Goal: Task Accomplishment & Management: Manage account settings

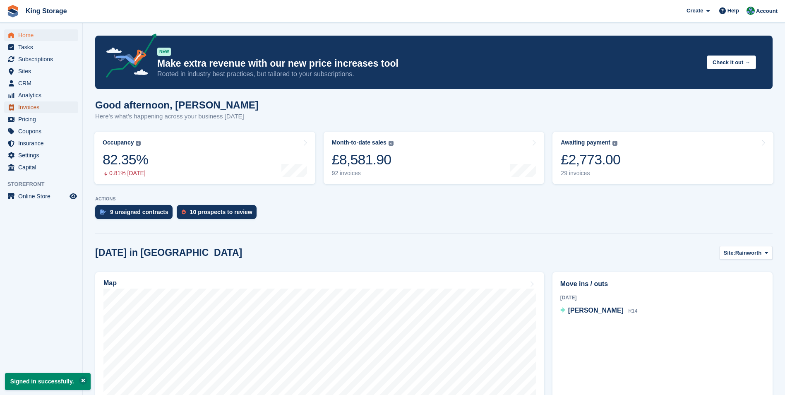
click at [24, 108] on span "Invoices" at bounding box center [43, 107] width 50 height 12
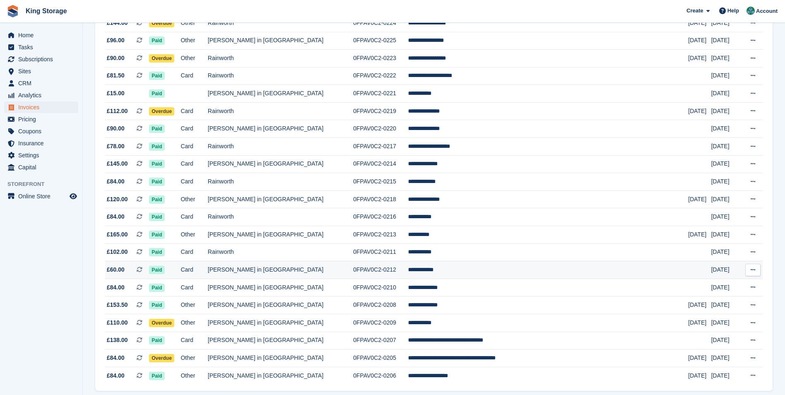
scroll to position [666, 0]
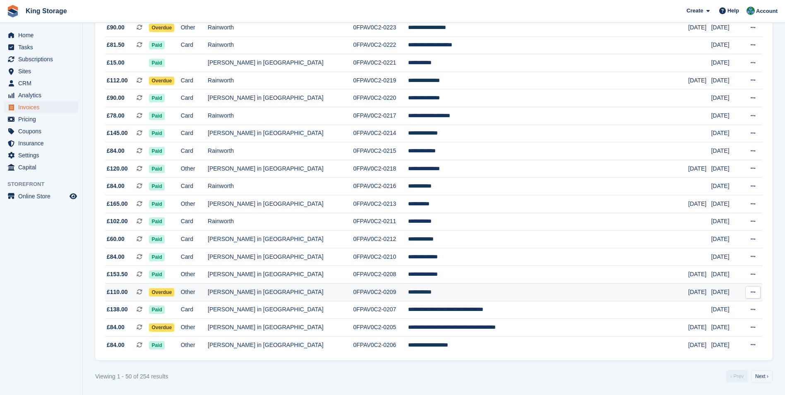
click at [397, 293] on td "0FPAV0C2-0209" at bounding box center [380, 292] width 55 height 18
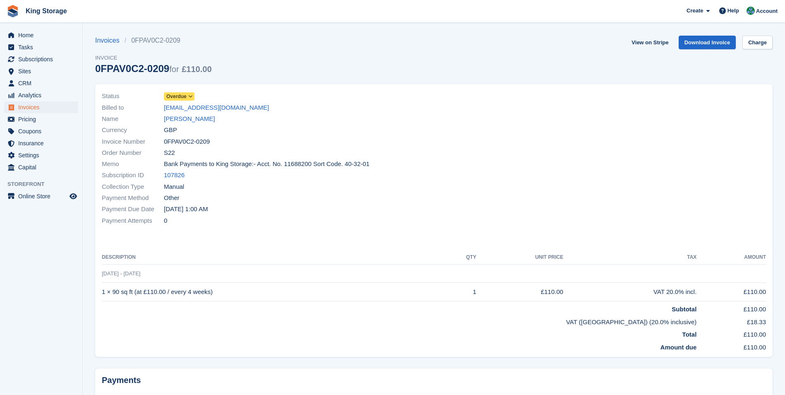
click at [187, 97] on span at bounding box center [190, 96] width 7 height 7
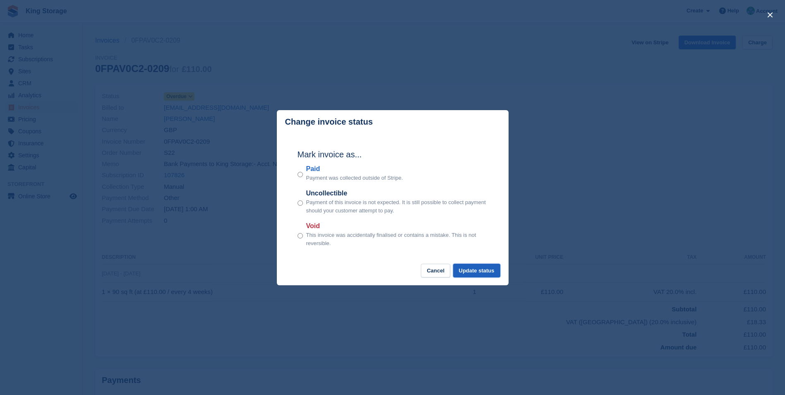
click at [493, 270] on button "Update status" at bounding box center [476, 270] width 47 height 14
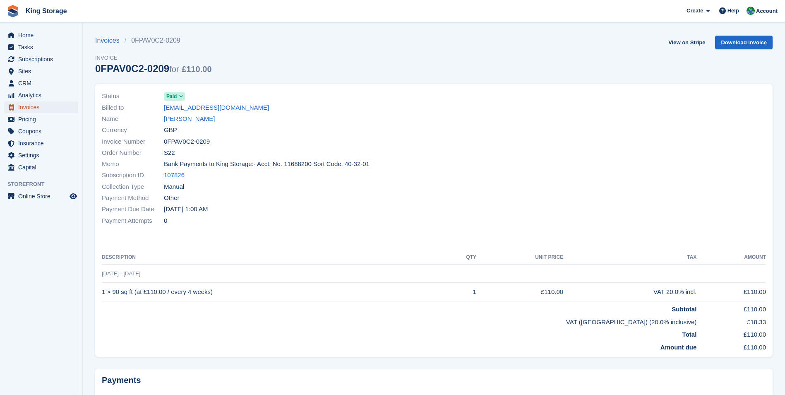
click at [31, 108] on span "Invoices" at bounding box center [43, 107] width 50 height 12
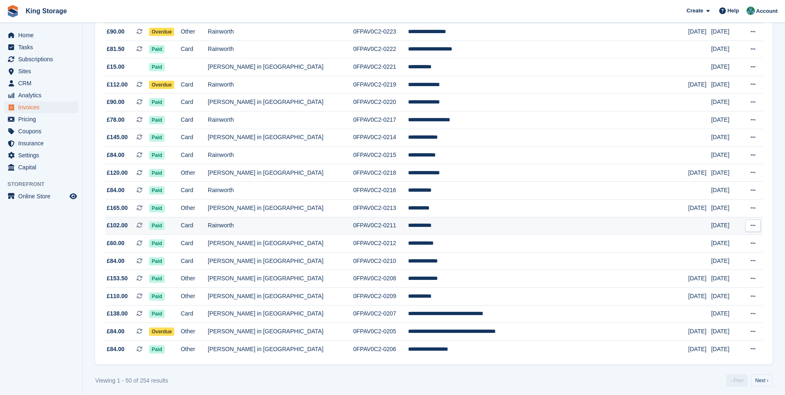
scroll to position [666, 0]
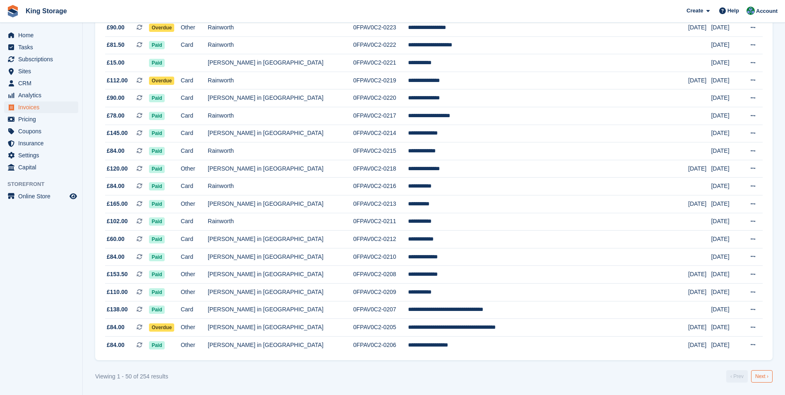
click at [758, 373] on link "Next ›" at bounding box center [762, 376] width 22 height 12
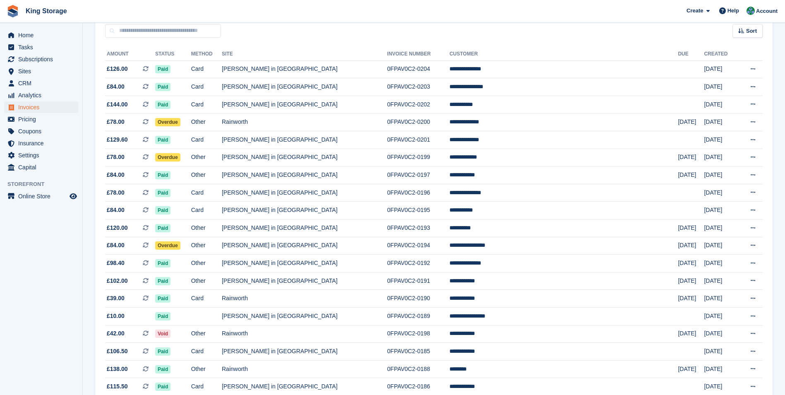
scroll to position [45, 0]
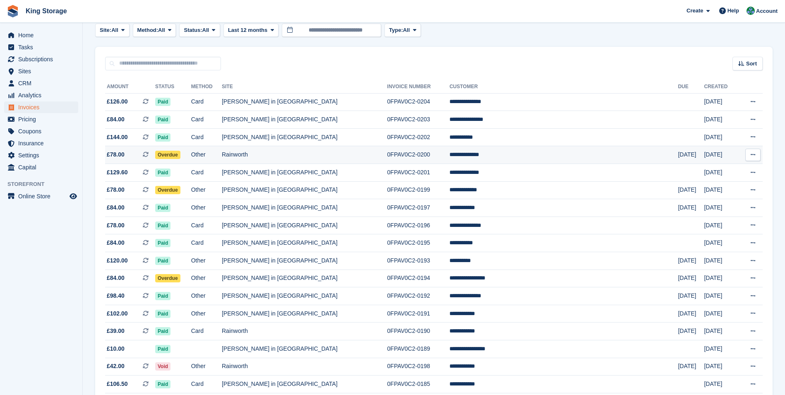
click at [303, 158] on td "Rainworth" at bounding box center [304, 155] width 165 height 18
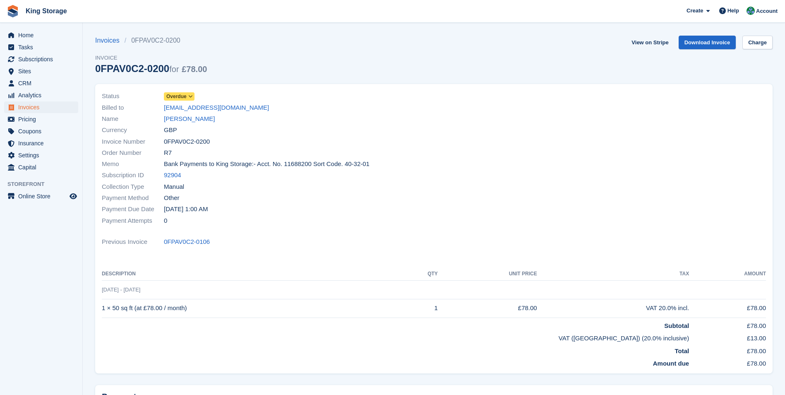
click at [188, 96] on icon at bounding box center [190, 96] width 5 height 5
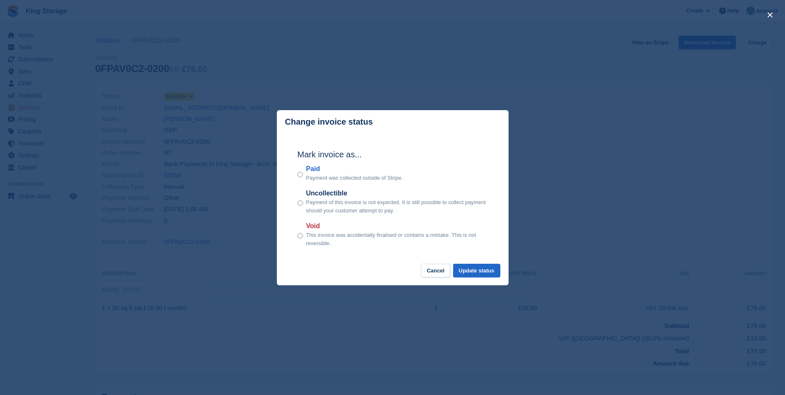
click at [303, 170] on div "Paid Payment was collected outside of Stripe." at bounding box center [392, 173] width 190 height 18
click at [480, 269] on button "Update status" at bounding box center [476, 270] width 47 height 14
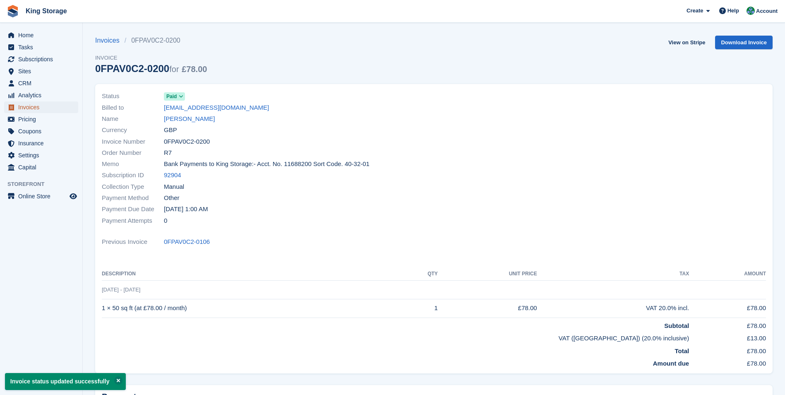
click at [26, 110] on span "Invoices" at bounding box center [43, 107] width 50 height 12
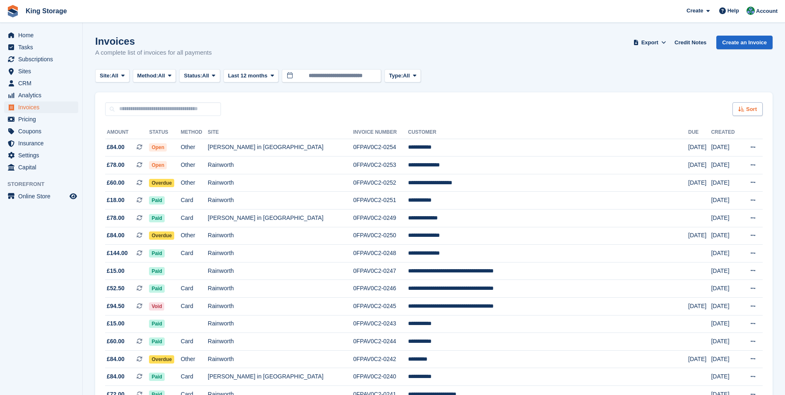
click at [743, 110] on icon at bounding box center [741, 108] width 6 height 5
click at [214, 75] on span at bounding box center [213, 75] width 7 height 7
click at [579, 55] on div "Invoices A complete list of invoices for all payments Export Export Invoices Ex…" at bounding box center [433, 52] width 677 height 32
click at [33, 105] on span "Invoices" at bounding box center [43, 107] width 50 height 12
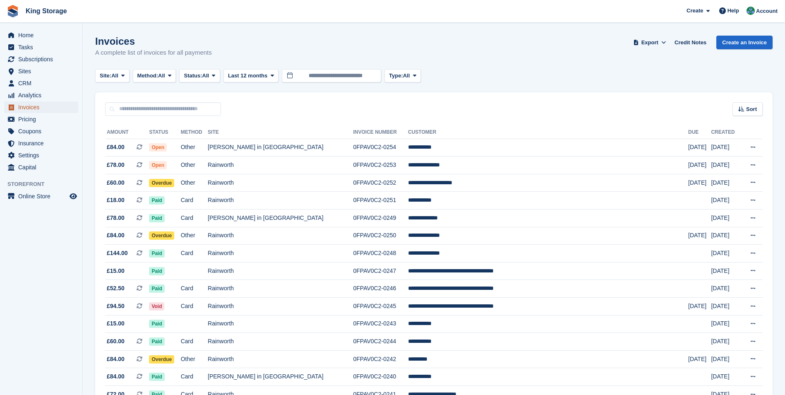
click at [33, 107] on span "Invoices" at bounding box center [43, 107] width 50 height 12
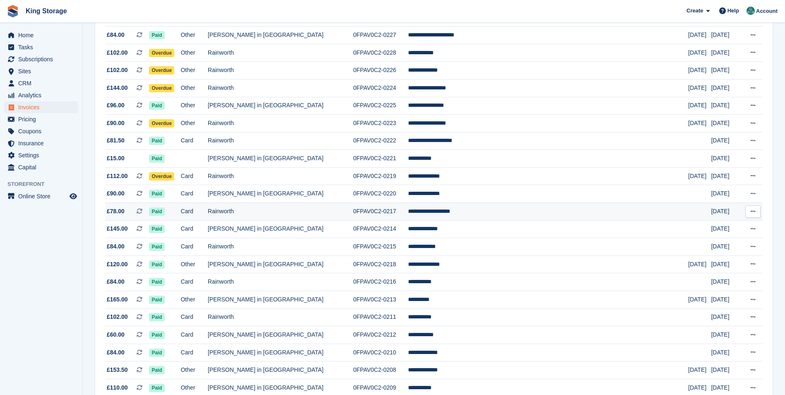
scroll to position [666, 0]
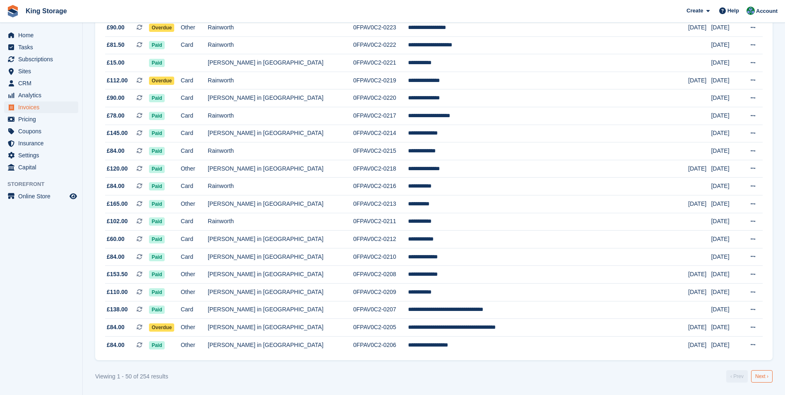
click at [767, 378] on link "Next ›" at bounding box center [762, 376] width 22 height 12
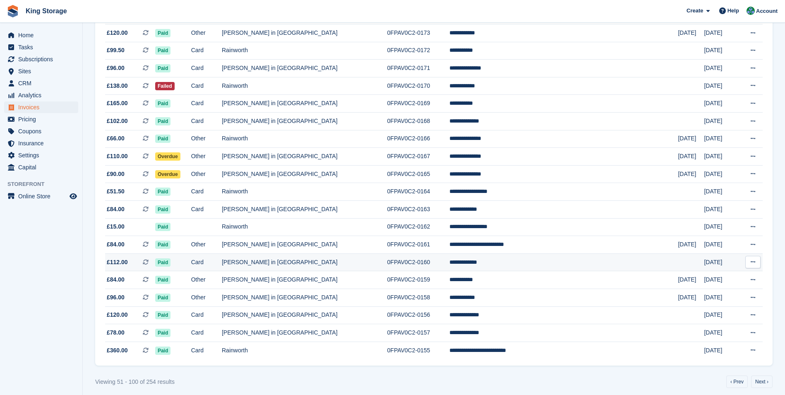
scroll to position [666, 0]
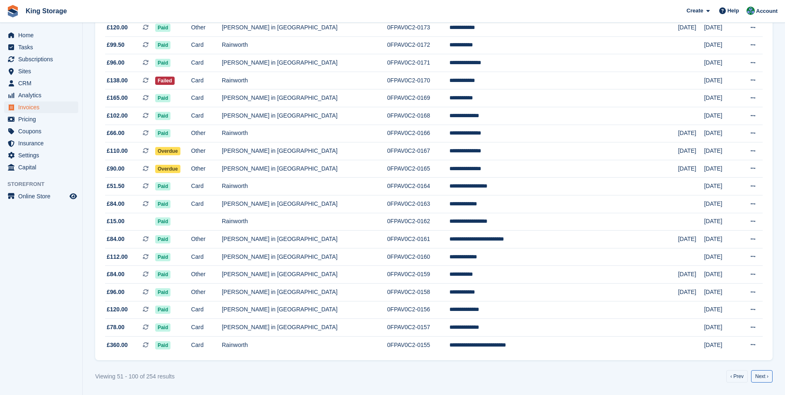
drag, startPoint x: 754, startPoint y: 379, endPoint x: 748, endPoint y: 376, distance: 7.2
click at [754, 379] on link "Next ›" at bounding box center [762, 376] width 22 height 12
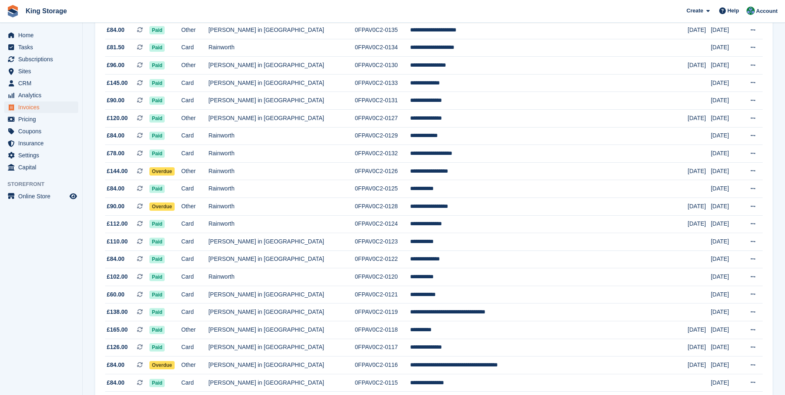
scroll to position [666, 0]
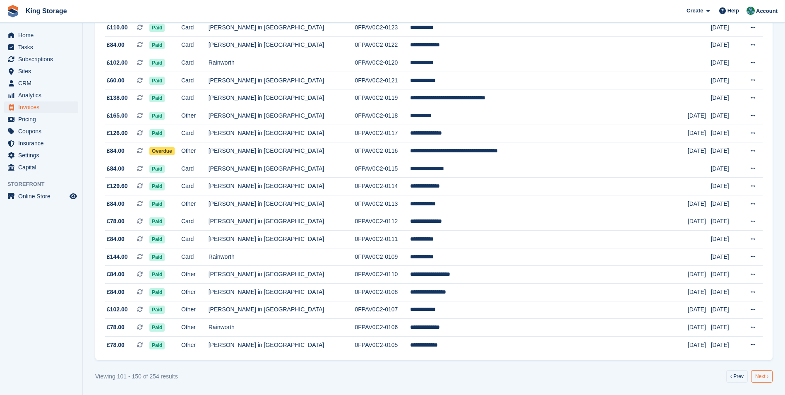
click at [761, 376] on link "Next ›" at bounding box center [762, 376] width 22 height 12
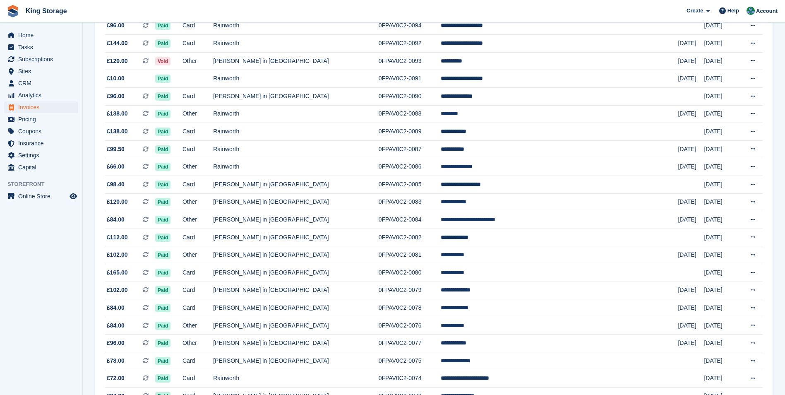
scroll to position [666, 0]
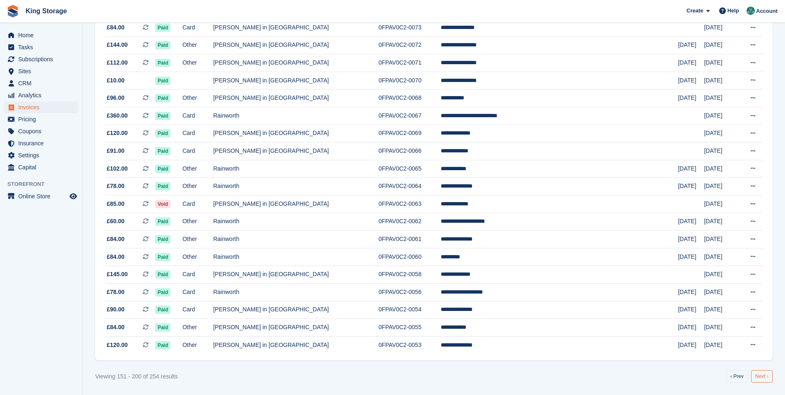
click at [764, 377] on link "Next ›" at bounding box center [762, 376] width 22 height 12
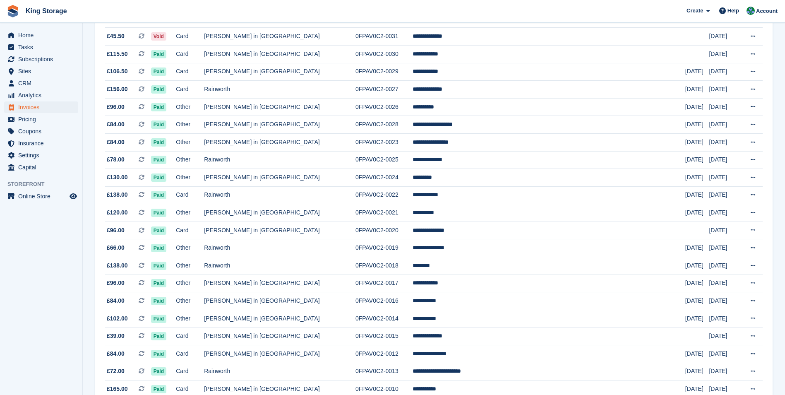
scroll to position [666, 0]
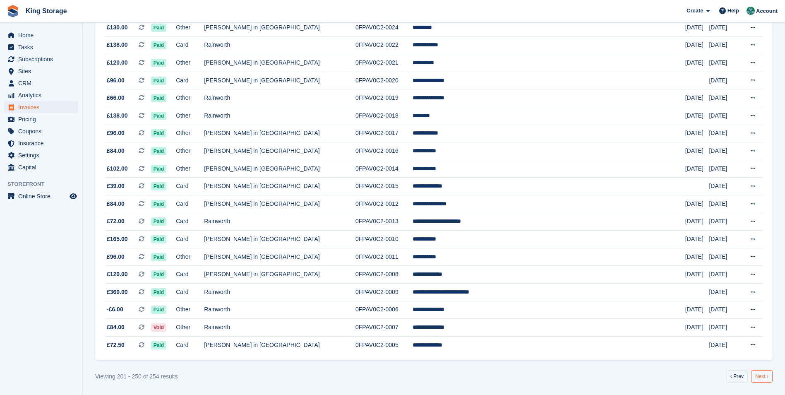
click at [760, 376] on link "Next ›" at bounding box center [762, 376] width 22 height 12
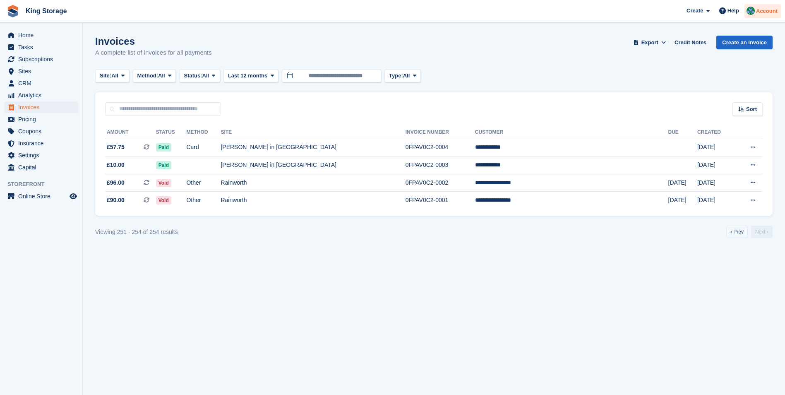
click at [771, 14] on span "Account" at bounding box center [767, 11] width 22 height 8
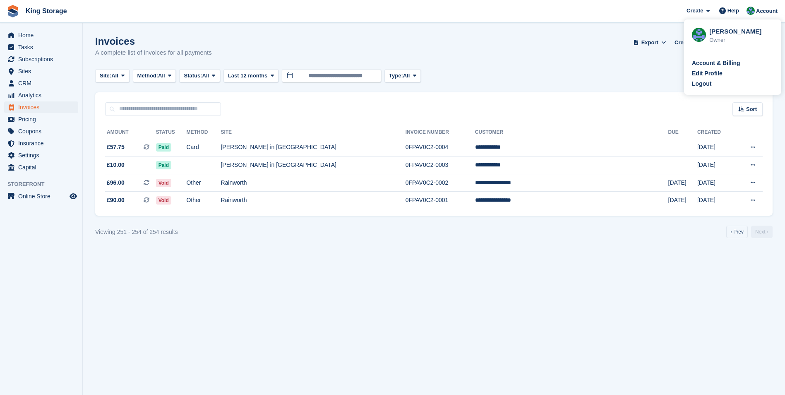
click at [709, 84] on div "Logout" at bounding box center [701, 83] width 19 height 9
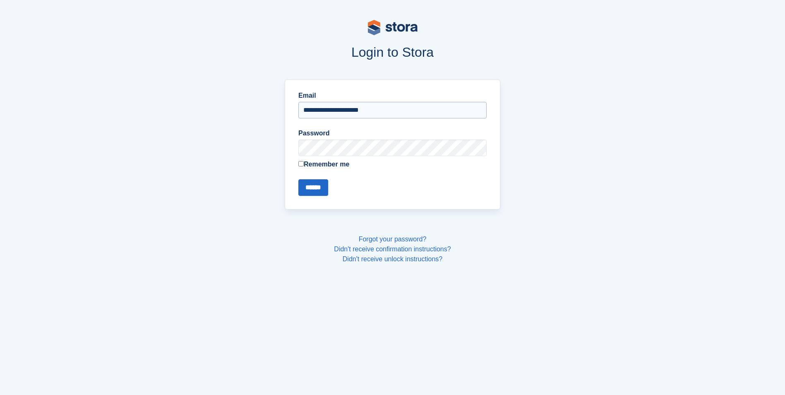
click at [354, 110] on input "**********" at bounding box center [392, 110] width 188 height 17
type input "**********"
click at [322, 190] on input "******" at bounding box center [313, 187] width 30 height 17
